Goal: Task Accomplishment & Management: Complete application form

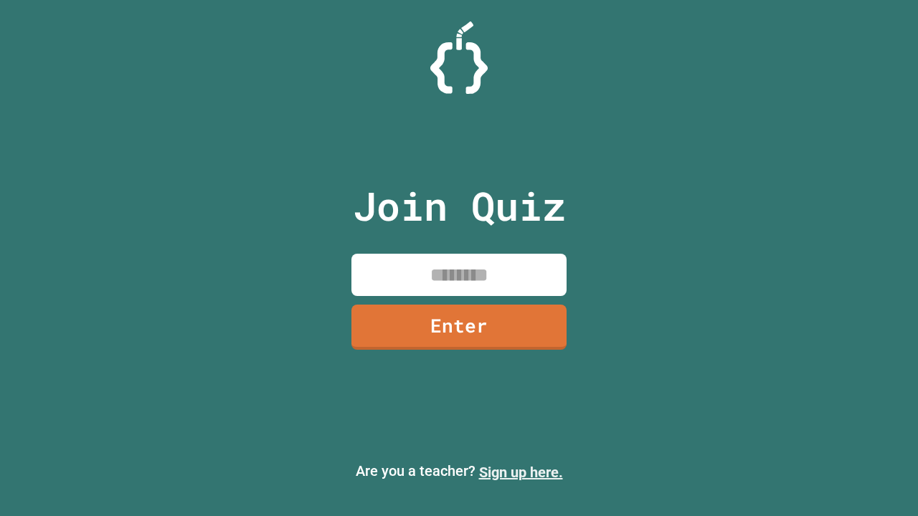
click at [521, 473] on link "Sign up here." at bounding box center [521, 472] width 84 height 17
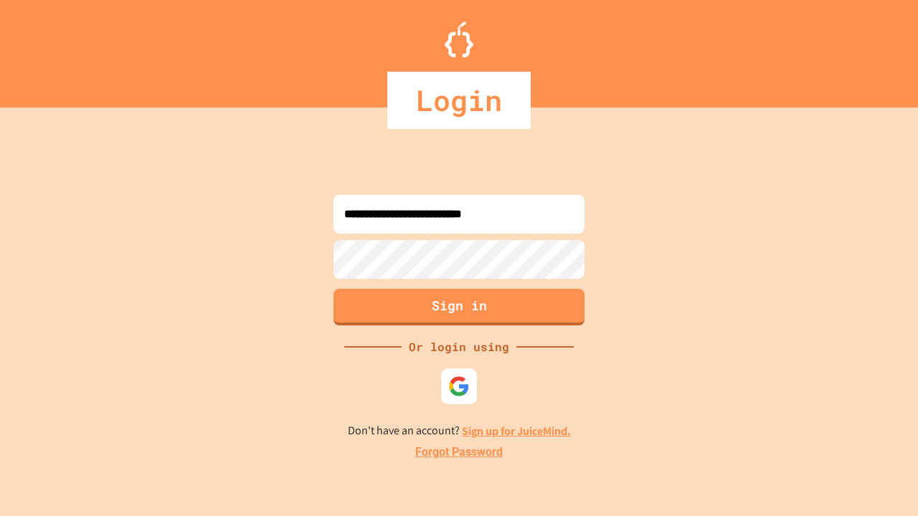
type input "**********"
